Goal: Transaction & Acquisition: Obtain resource

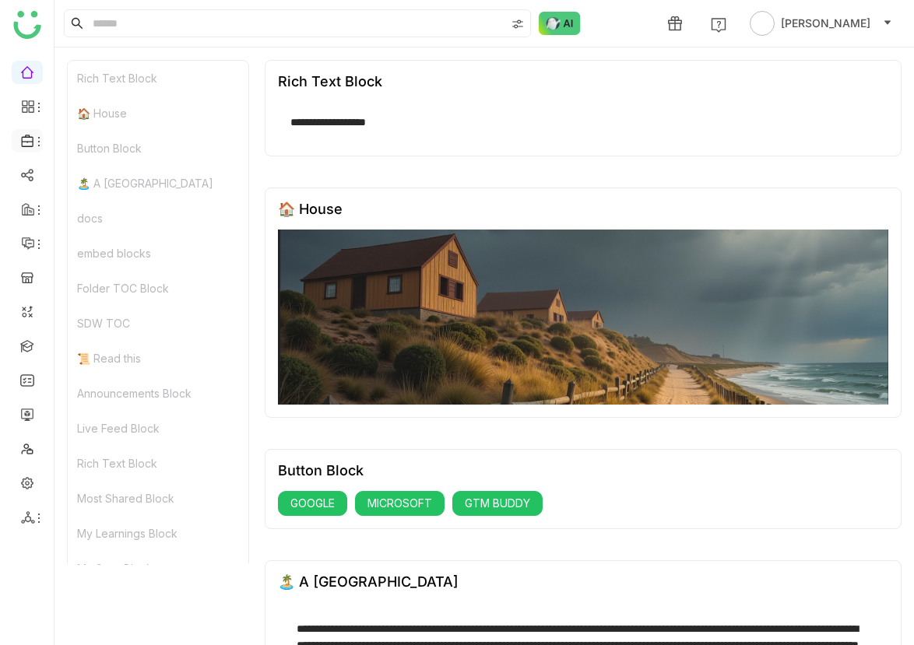
click at [40, 140] on icon at bounding box center [39, 141] width 12 height 12
click at [79, 231] on link "Library" at bounding box center [108, 230] width 101 height 11
click at [72, 228] on link "Library" at bounding box center [108, 230] width 101 height 11
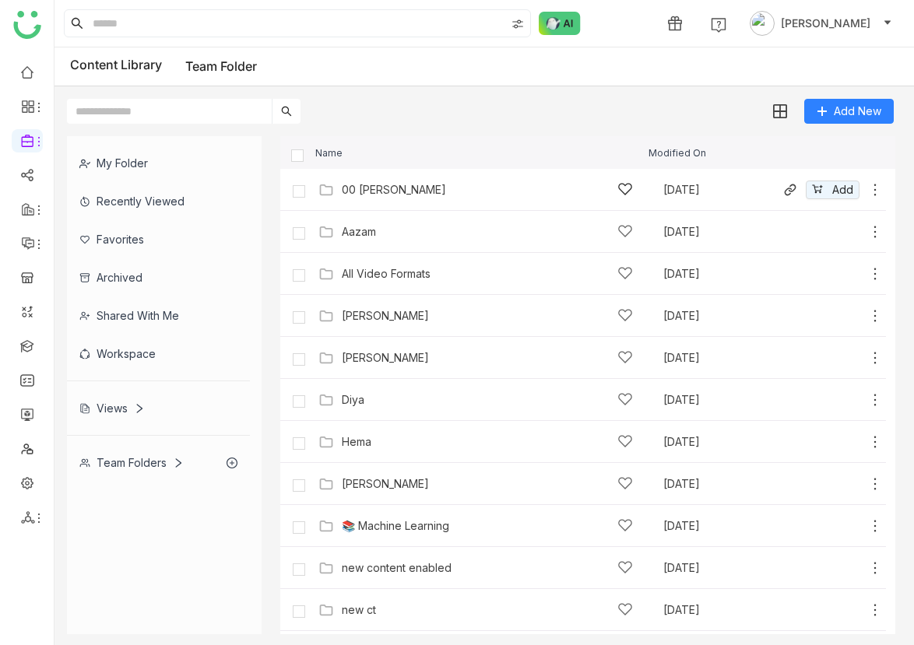
click at [369, 194] on div "00 [PERSON_NAME]" at bounding box center [394, 190] width 104 height 12
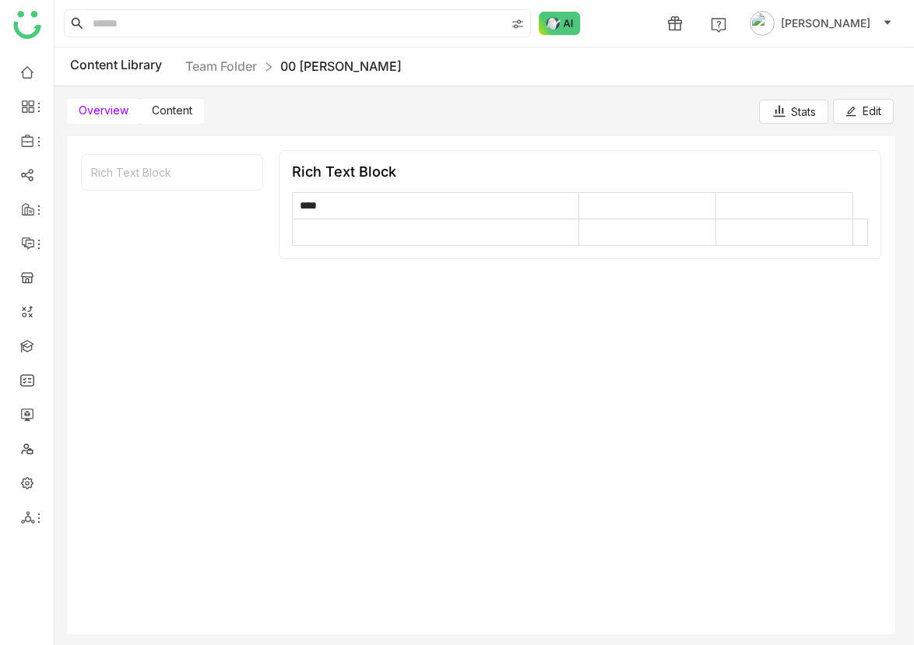
click at [138, 108] on span at bounding box center [103, 111] width 73 height 25
click at [177, 111] on span "Content" at bounding box center [172, 109] width 40 height 13
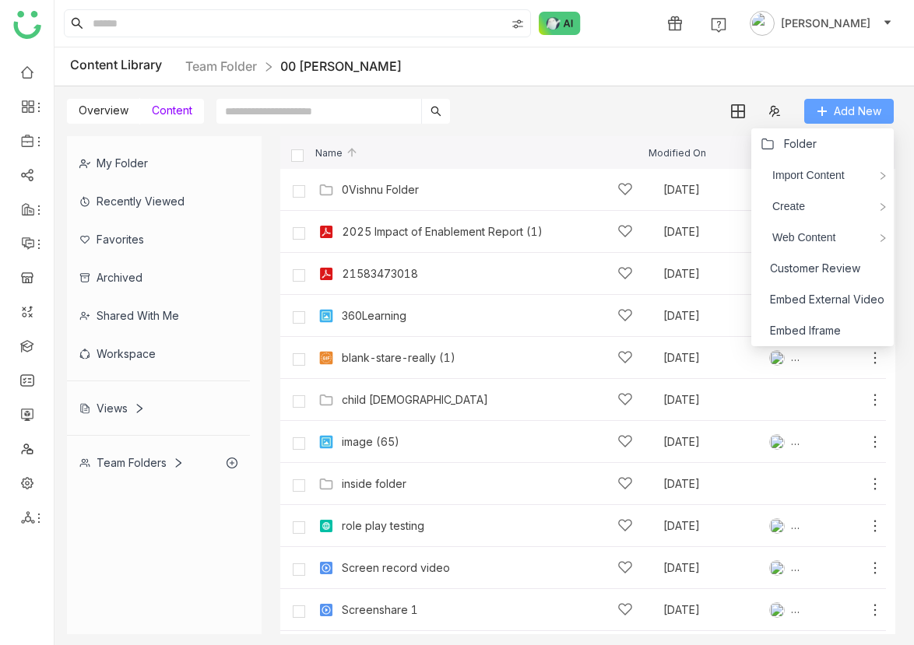
click at [840, 107] on span "Add New" at bounding box center [856, 111] width 47 height 17
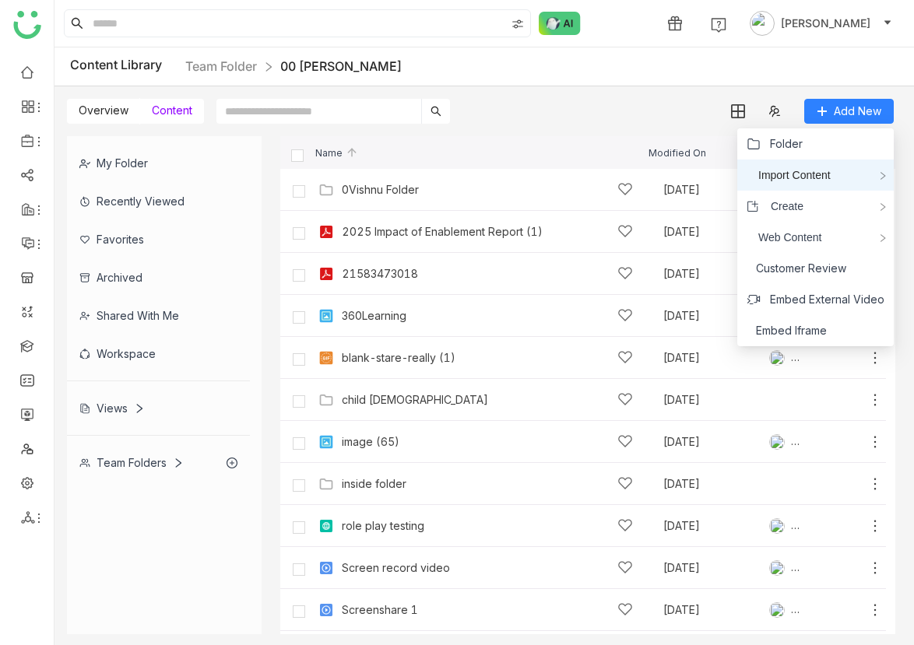
click at [841, 160] on div "Import Content" at bounding box center [815, 175] width 156 height 31
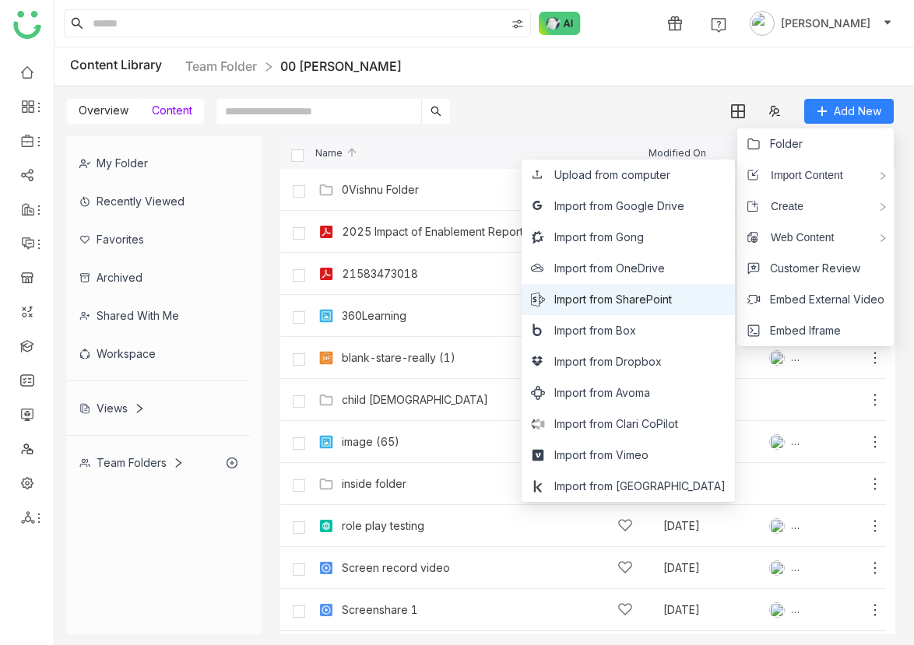
click at [672, 299] on span "Import from SharePoint" at bounding box center [613, 299] width 118 height 17
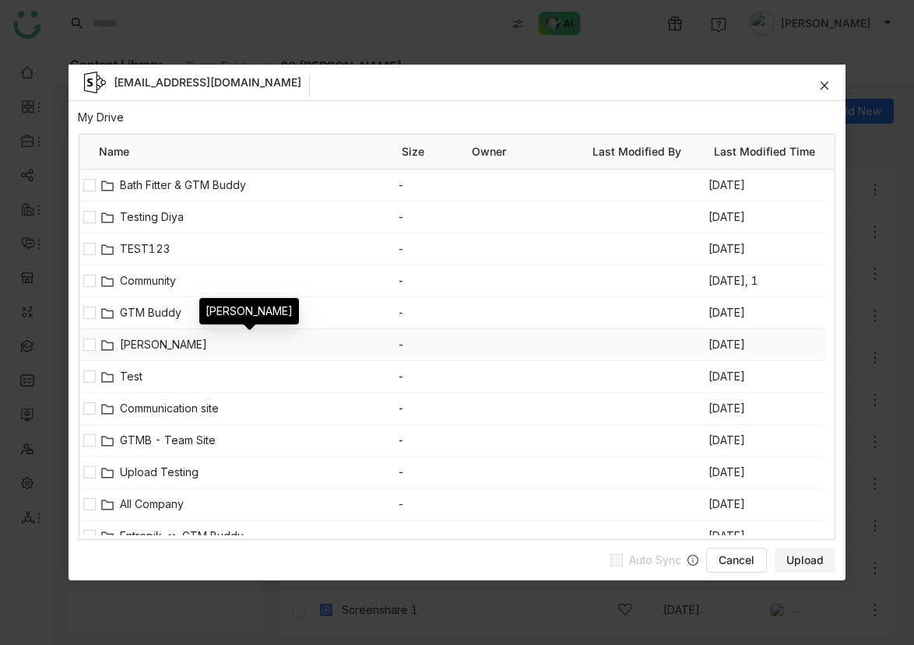
click at [221, 352] on span "[PERSON_NAME]" at bounding box center [259, 344] width 278 height 17
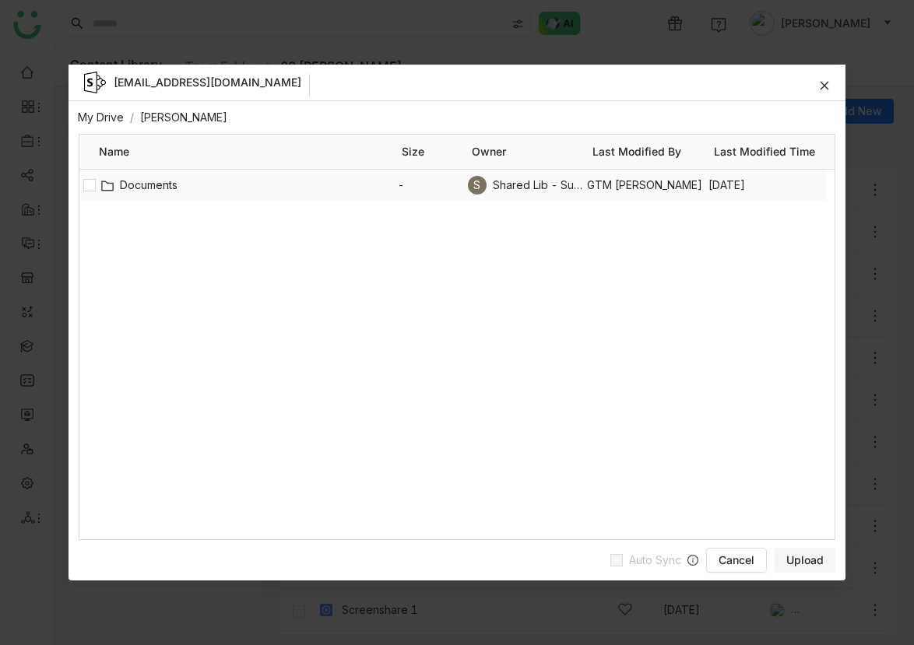
click at [163, 191] on span "Documents" at bounding box center [259, 185] width 278 height 17
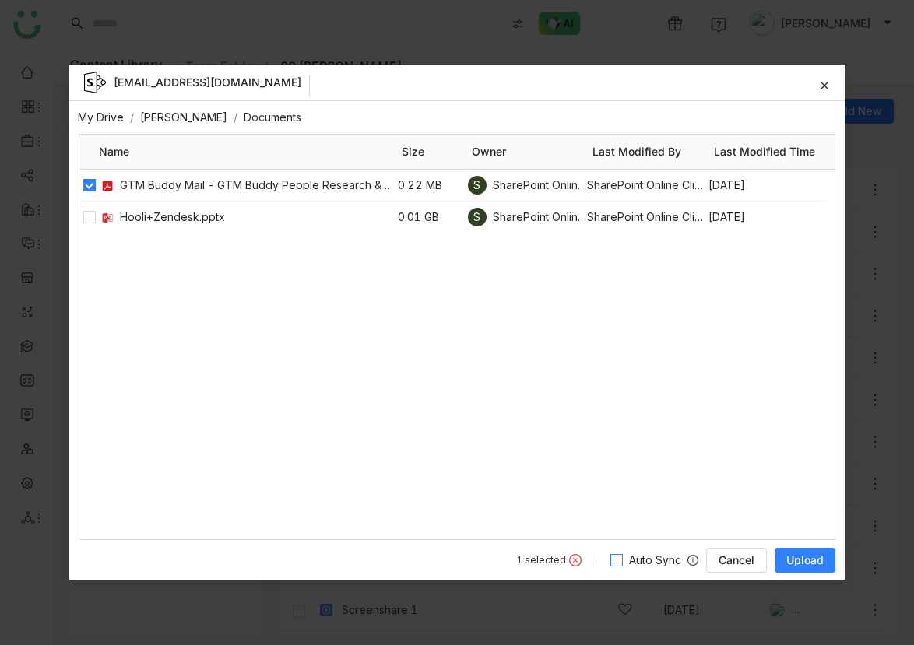
click at [626, 564] on span "Auto Sync" at bounding box center [655, 560] width 65 height 17
click at [807, 563] on span "Upload" at bounding box center [804, 560] width 37 height 16
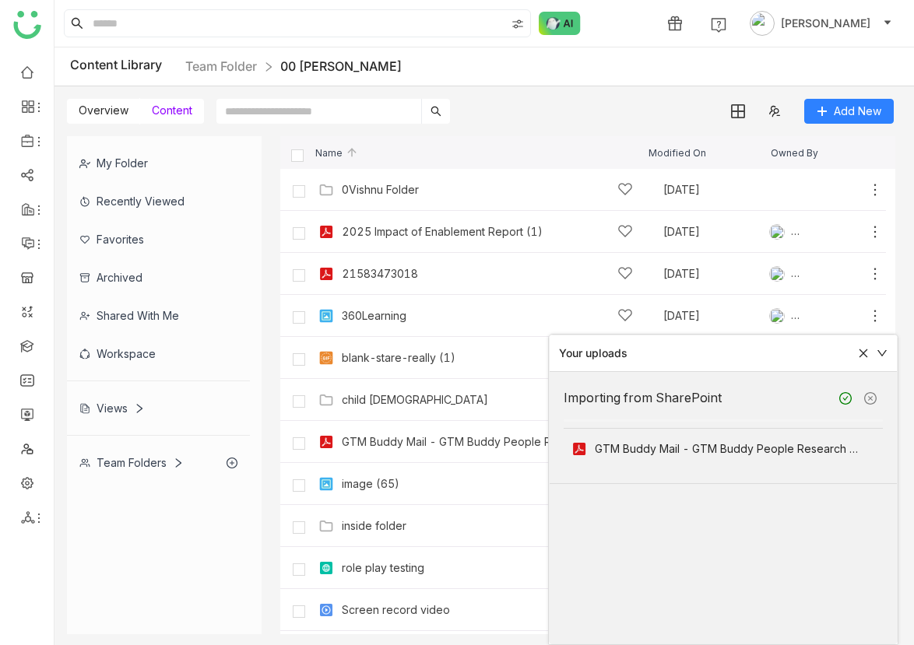
click at [383, 440] on div "GTM Buddy Mail - GTM Buddy People Research & Account Map – Summary Report.pdf" at bounding box center [479, 442] width 275 height 12
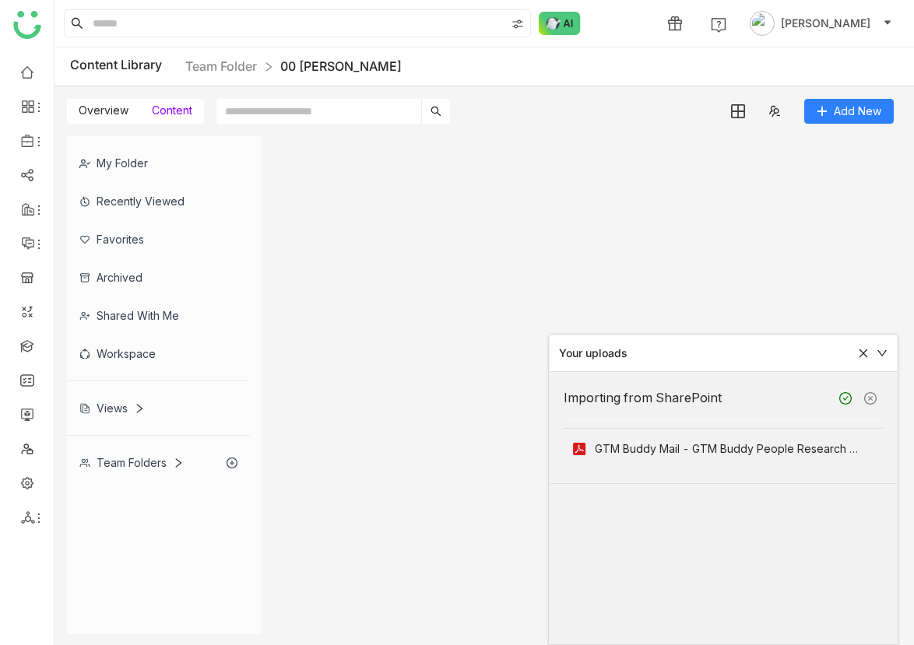
click at [858, 352] on icon at bounding box center [863, 353] width 11 height 11
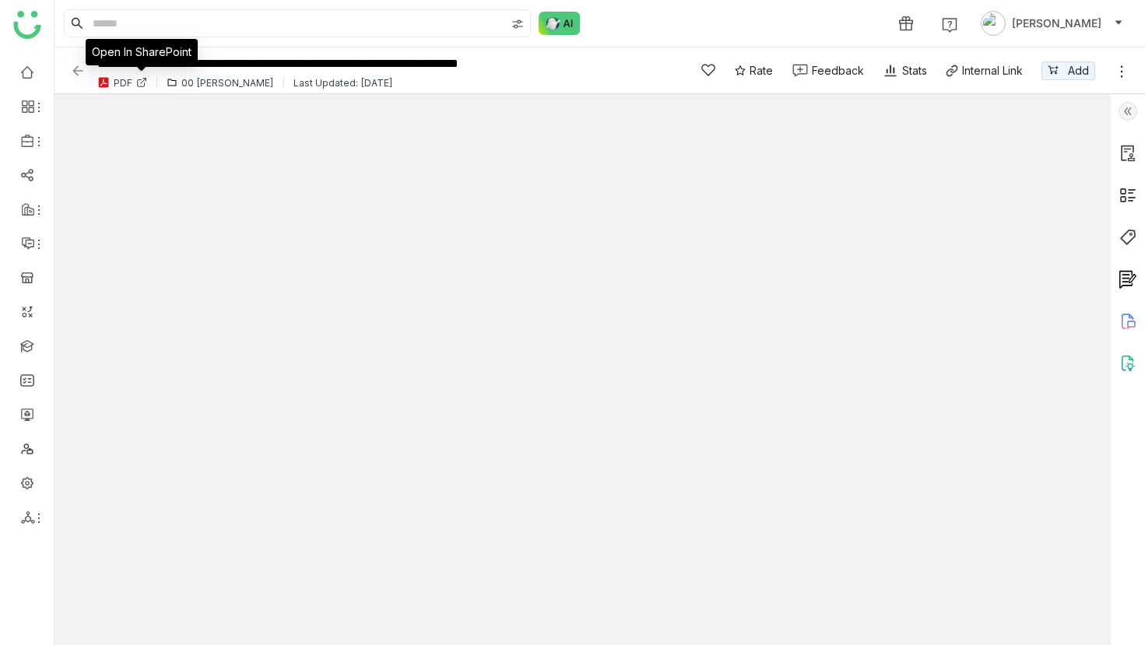
click at [139, 86] on icon at bounding box center [141, 83] width 7 height 7
